Goal: Register for event/course

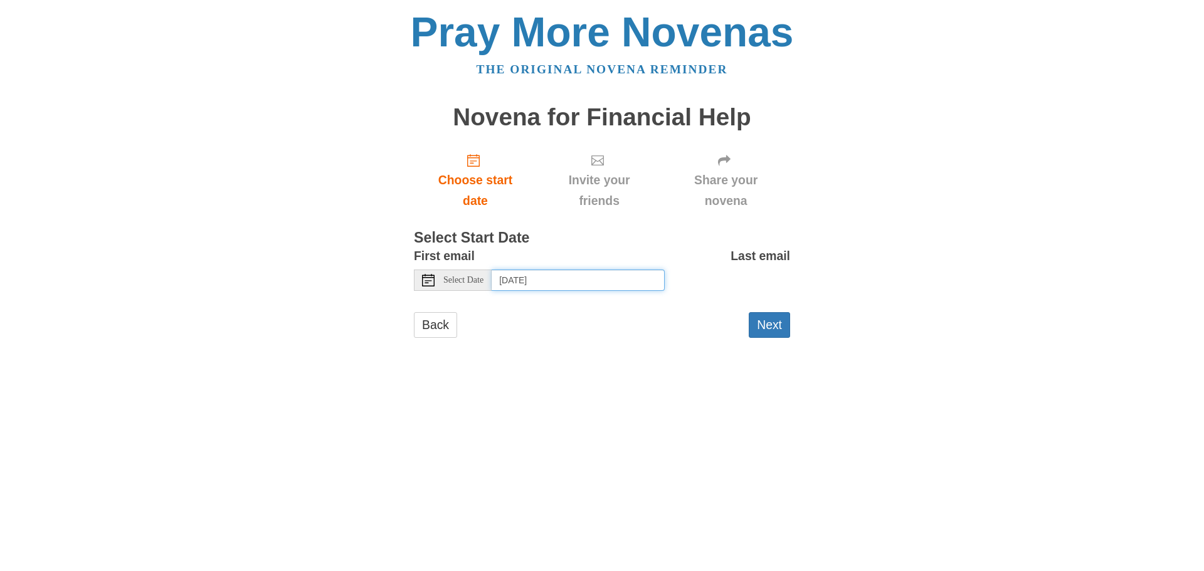
click at [554, 275] on input "Friday, October 3rd, 2025" at bounding box center [578, 280] width 173 height 21
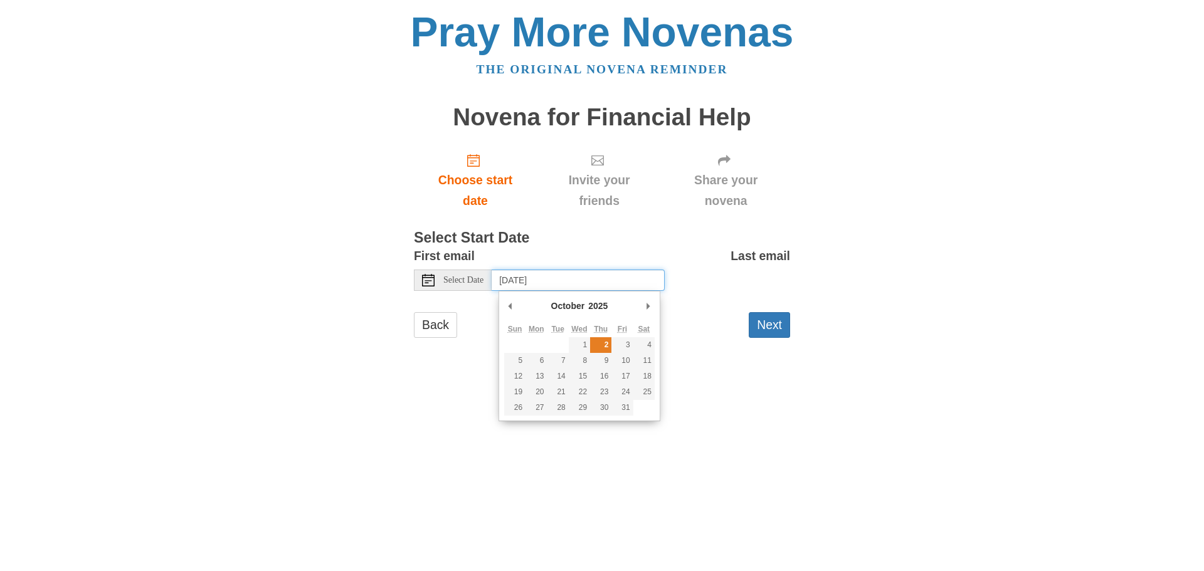
type input "Thursday, October 2nd"
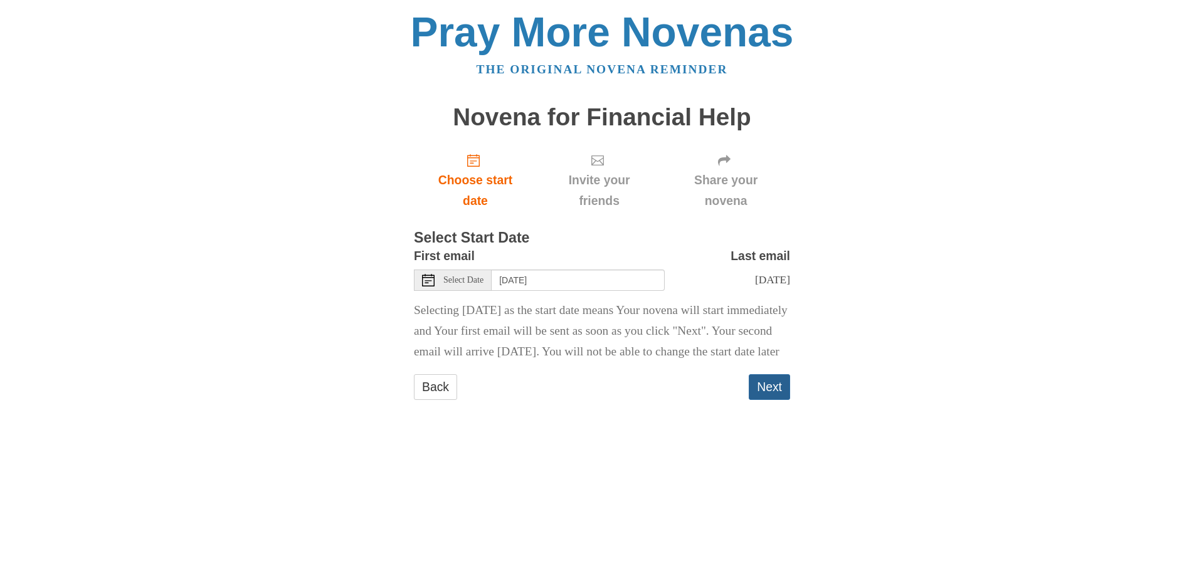
click at [761, 400] on button "Next" at bounding box center [769, 387] width 41 height 26
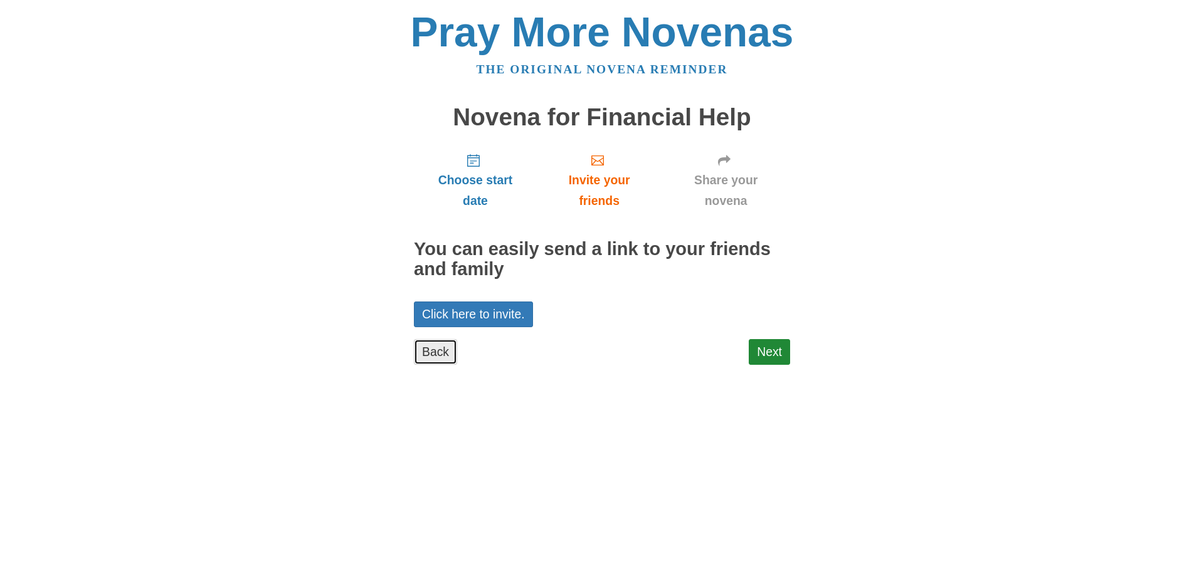
click at [444, 355] on link "Back" at bounding box center [435, 352] width 43 height 26
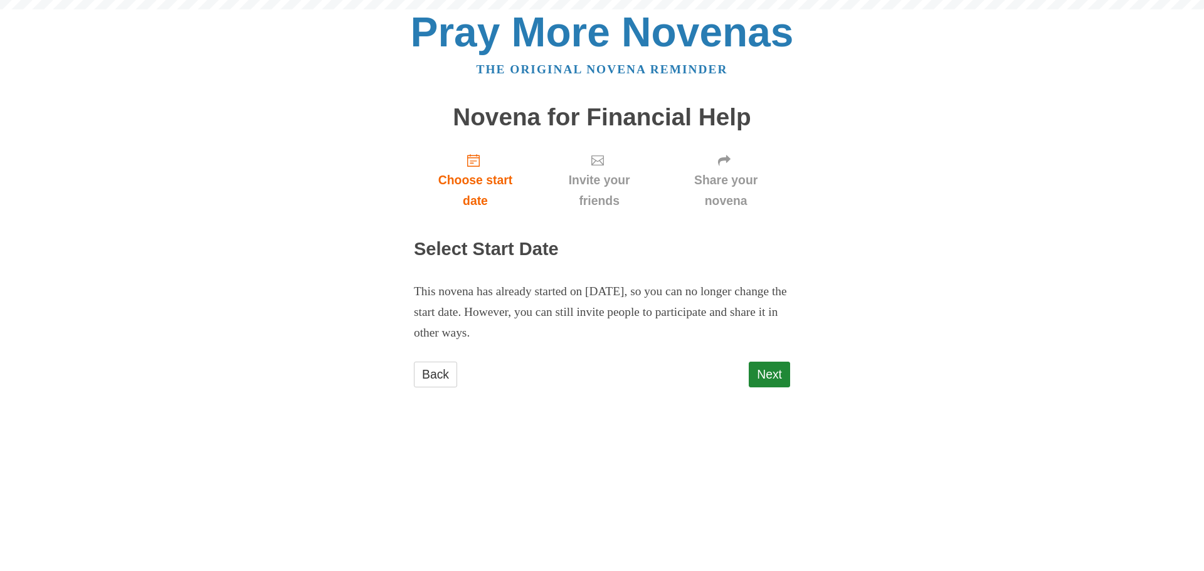
drag, startPoint x: 0, startPoint y: 0, endPoint x: 444, endPoint y: 355, distance: 568.8
click at [444, 355] on div "Choose start date Invite your friends Share your novena Select Start Date This …" at bounding box center [602, 271] width 376 height 256
click at [444, 370] on link "Back" at bounding box center [435, 375] width 43 height 26
